Goal: Task Accomplishment & Management: Use online tool/utility

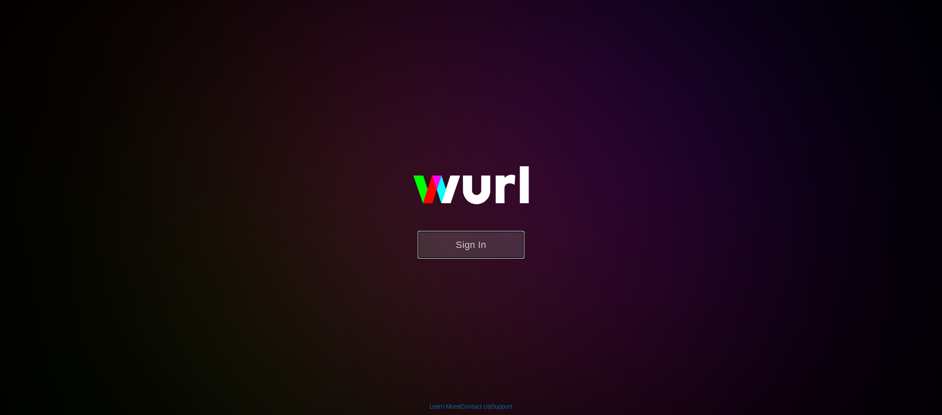
click at [475, 239] on button "Sign In" at bounding box center [471, 245] width 107 height 28
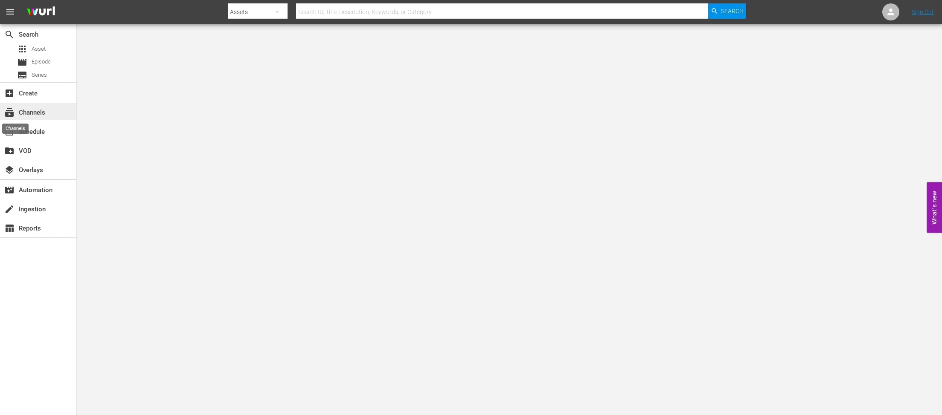
click at [9, 117] on span "subscriptions" at bounding box center [9, 112] width 10 height 10
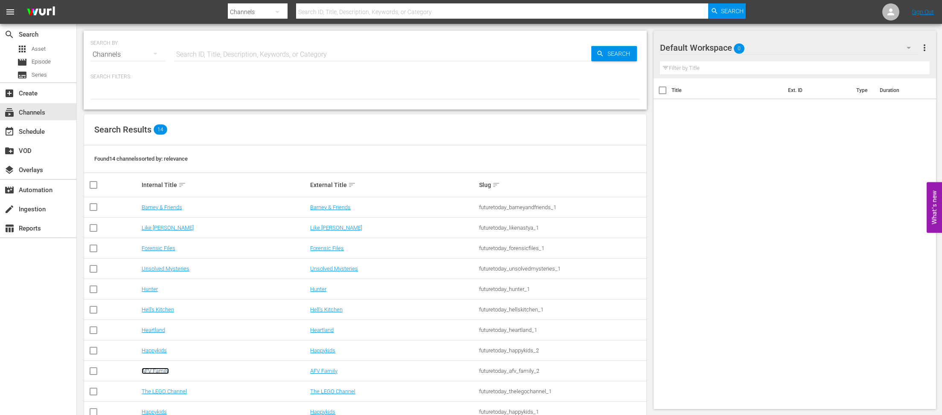
click at [163, 370] on link "AFV Family" at bounding box center [155, 371] width 27 height 6
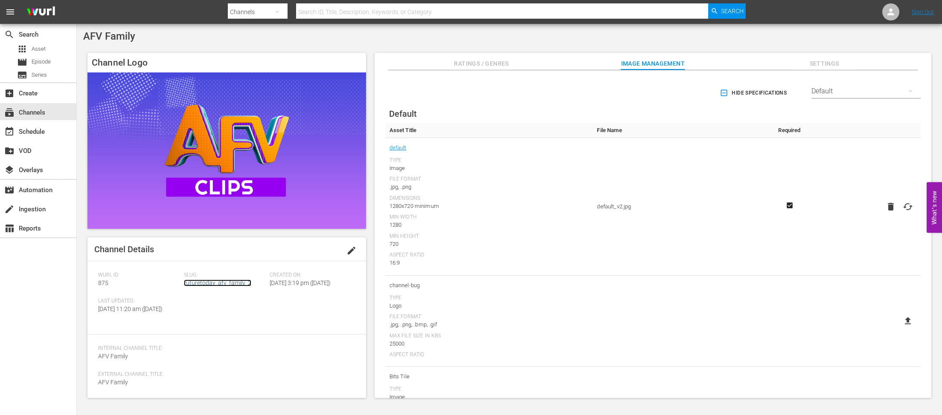
click at [221, 284] on link "futuretoday_afv_family_2" at bounding box center [217, 283] width 67 height 7
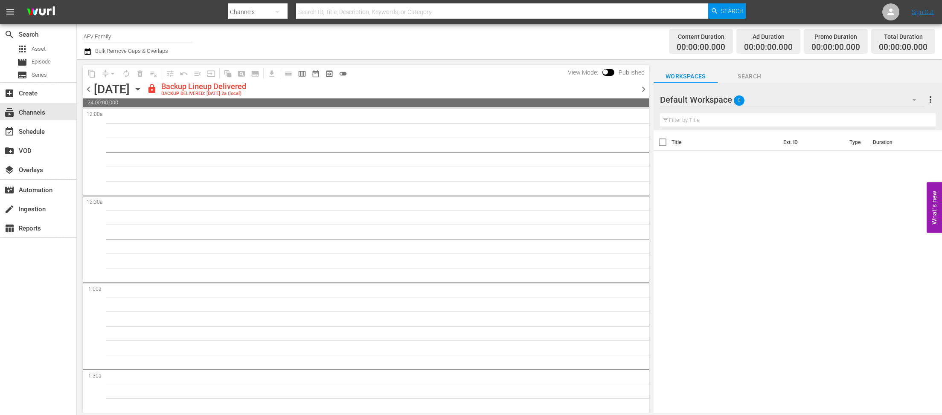
click at [142, 93] on icon "button" at bounding box center [137, 88] width 9 height 9
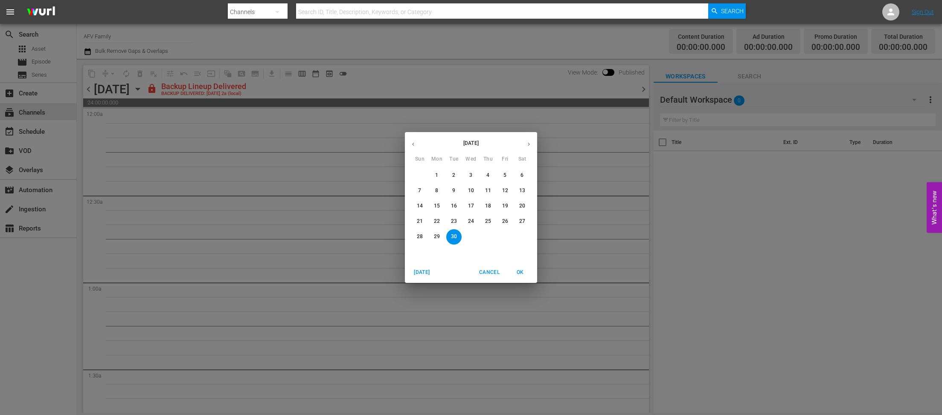
click at [528, 138] on button "button" at bounding box center [528, 144] width 17 height 17
click at [475, 176] on span "1" at bounding box center [470, 175] width 15 height 7
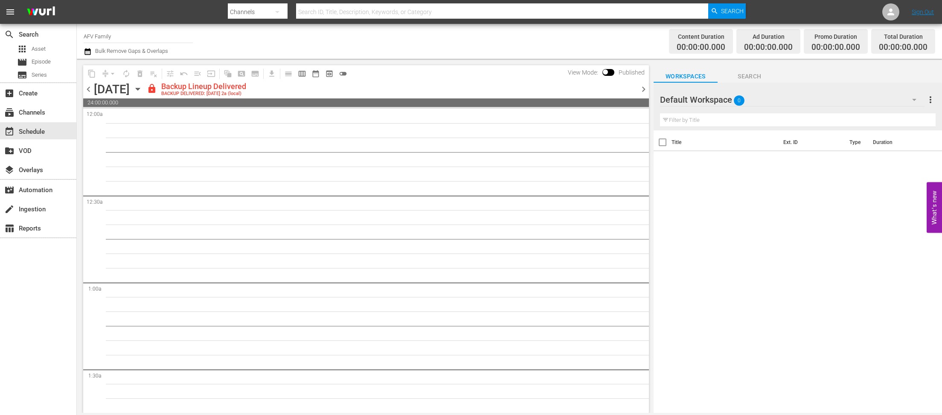
click at [139, 88] on icon "button" at bounding box center [138, 89] width 4 height 2
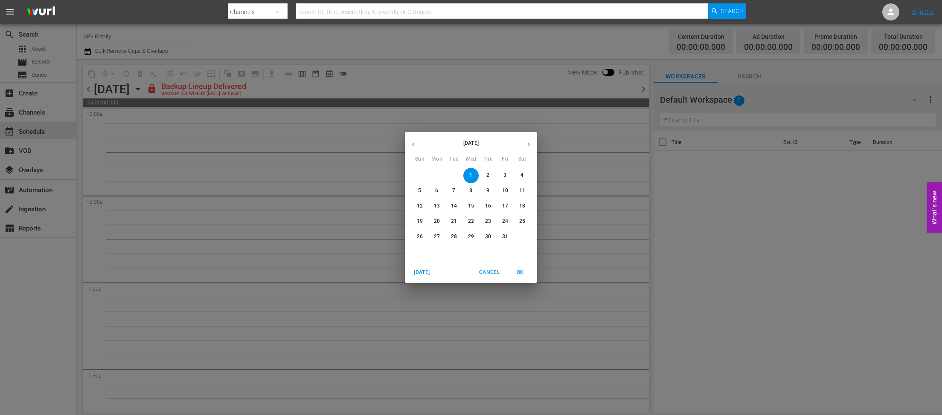
click at [491, 176] on span "2" at bounding box center [487, 175] width 15 height 7
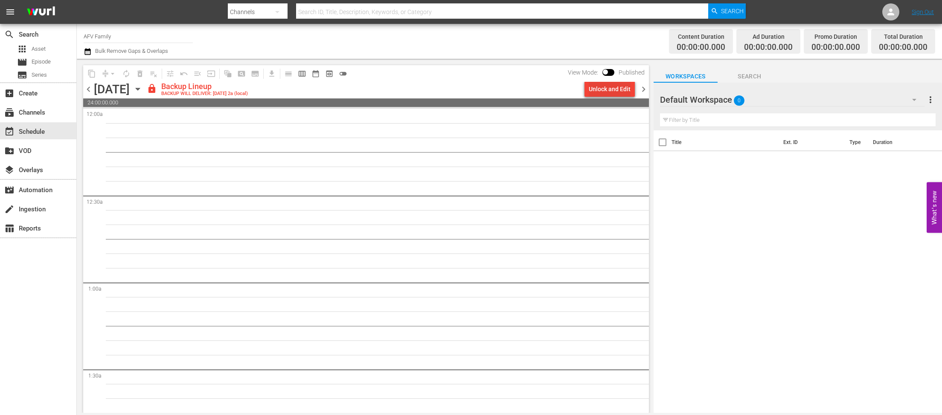
click at [602, 91] on div "Unlock and Edit" at bounding box center [610, 88] width 42 height 15
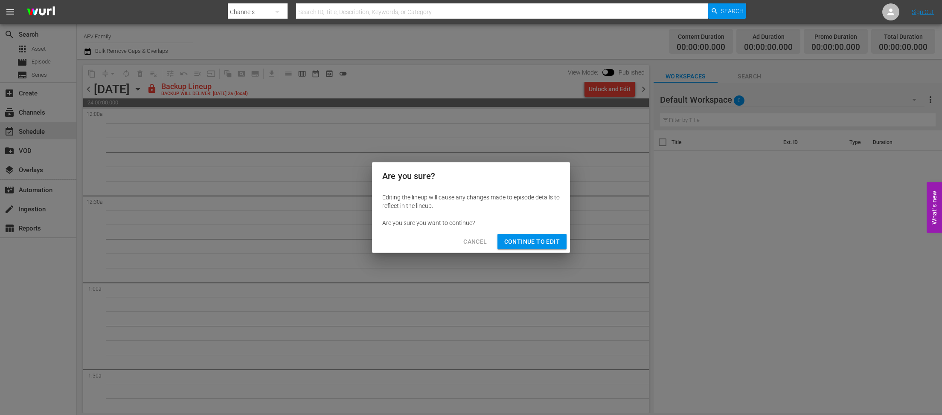
click at [526, 248] on button "Continue to Edit" at bounding box center [531, 242] width 69 height 16
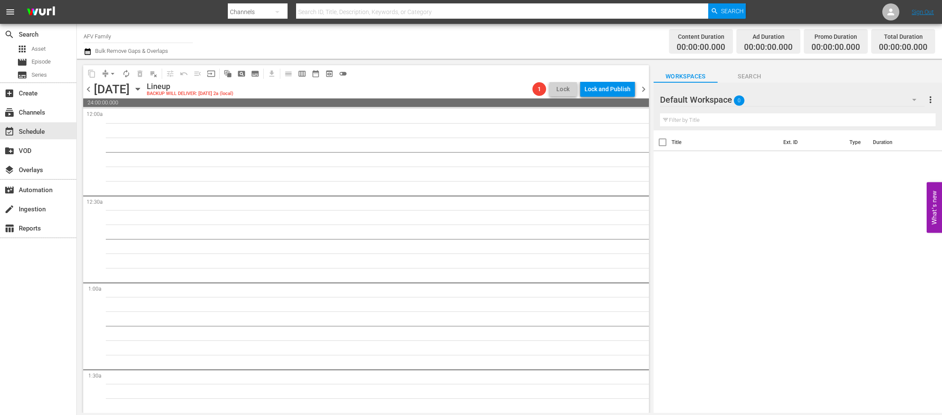
click at [145, 91] on div "[DATE] [DATE]" at bounding box center [119, 89] width 51 height 14
click at [142, 91] on icon "button" at bounding box center [137, 88] width 9 height 9
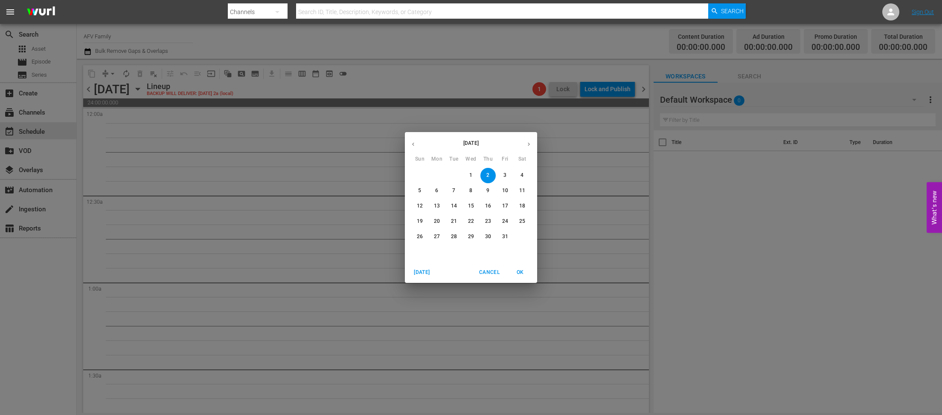
click at [410, 147] on icon "button" at bounding box center [413, 144] width 6 height 6
click at [418, 207] on p "14" at bounding box center [420, 206] width 6 height 7
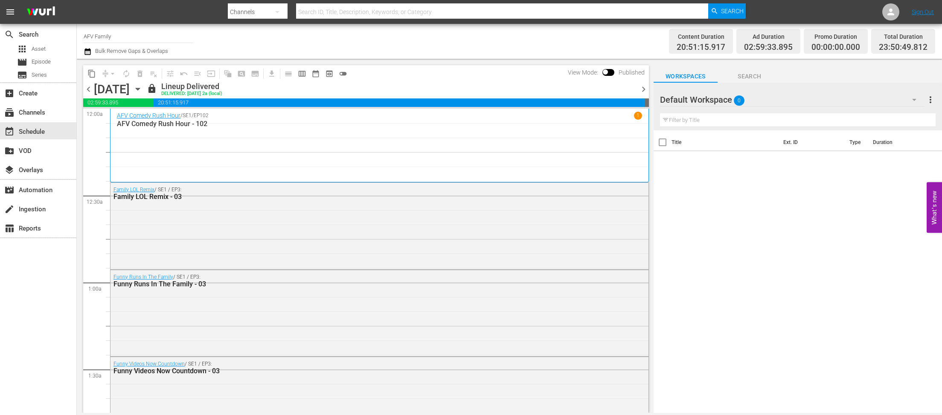
click at [142, 88] on icon "button" at bounding box center [137, 88] width 9 height 9
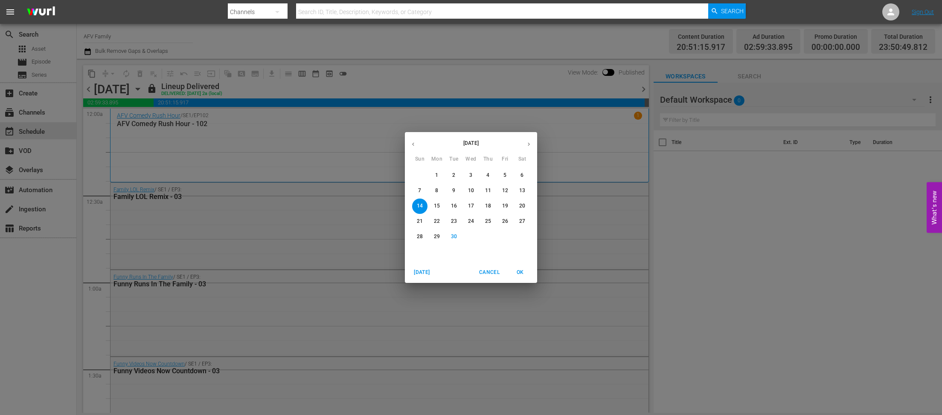
click at [503, 193] on p "12" at bounding box center [505, 190] width 6 height 7
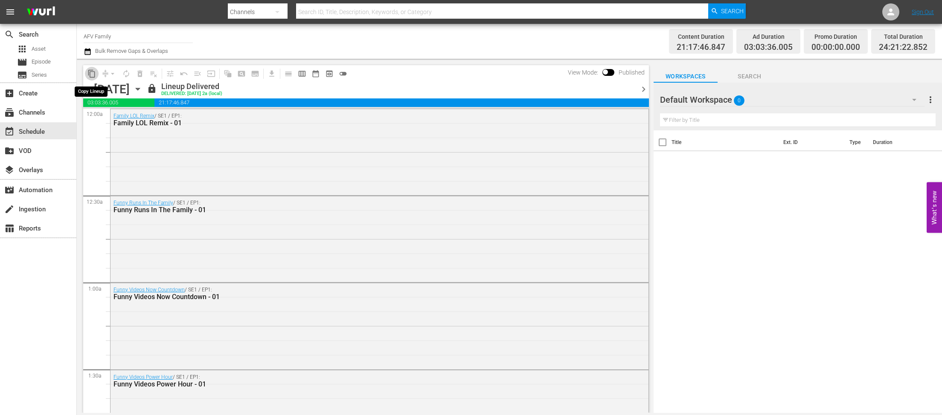
click at [93, 74] on span "content_copy" at bounding box center [91, 74] width 9 height 9
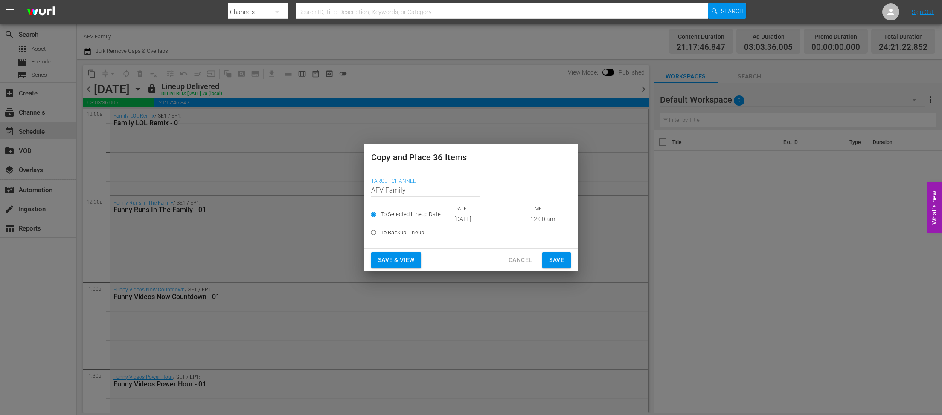
click at [392, 261] on span "Save & View" at bounding box center [396, 260] width 36 height 11
